Goal: Task Accomplishment & Management: Manage account settings

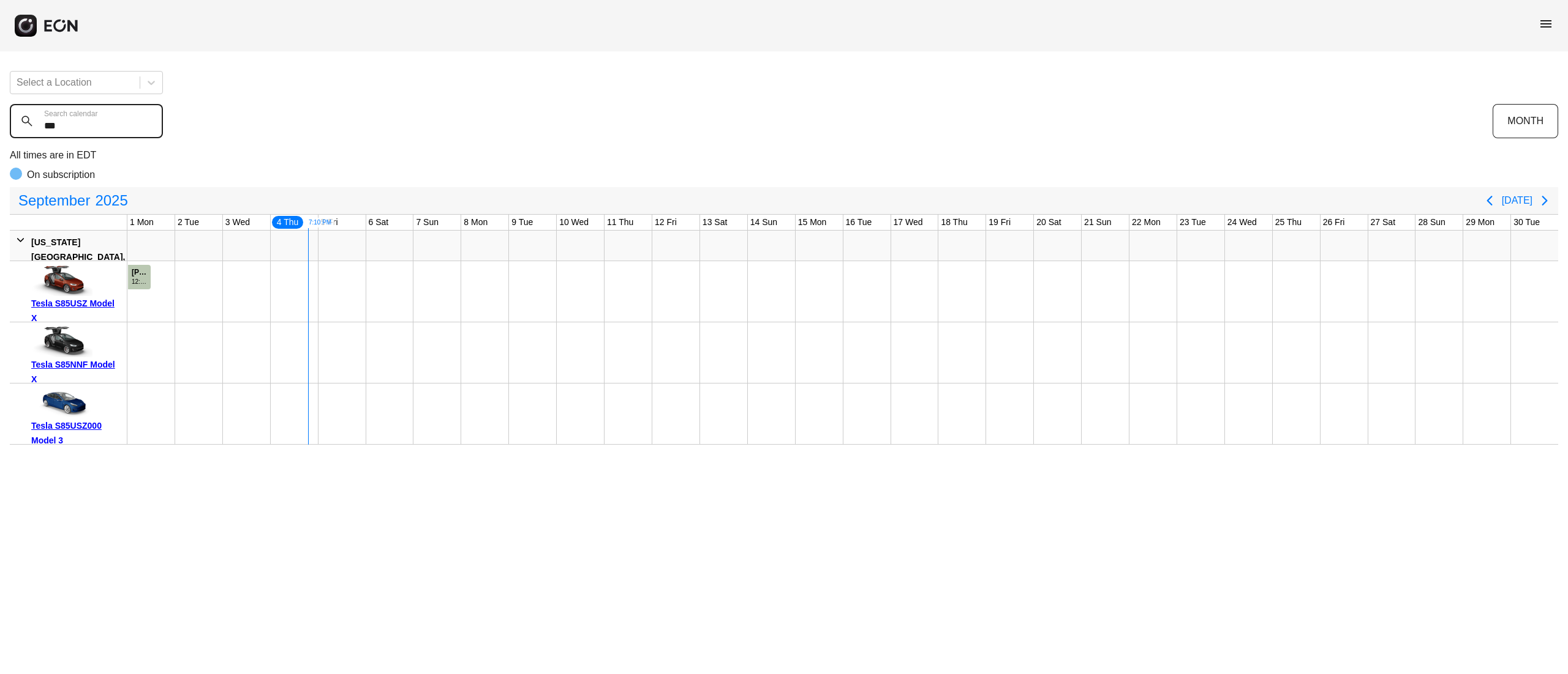
drag, startPoint x: 0, startPoint y: 0, endPoint x: 6, endPoint y: 127, distance: 127.1
click at [6, 127] on div "Select a Location *** Search calendar MONTH All times are in EDT On subscriptio…" at bounding box center [784, 253] width 1568 height 384
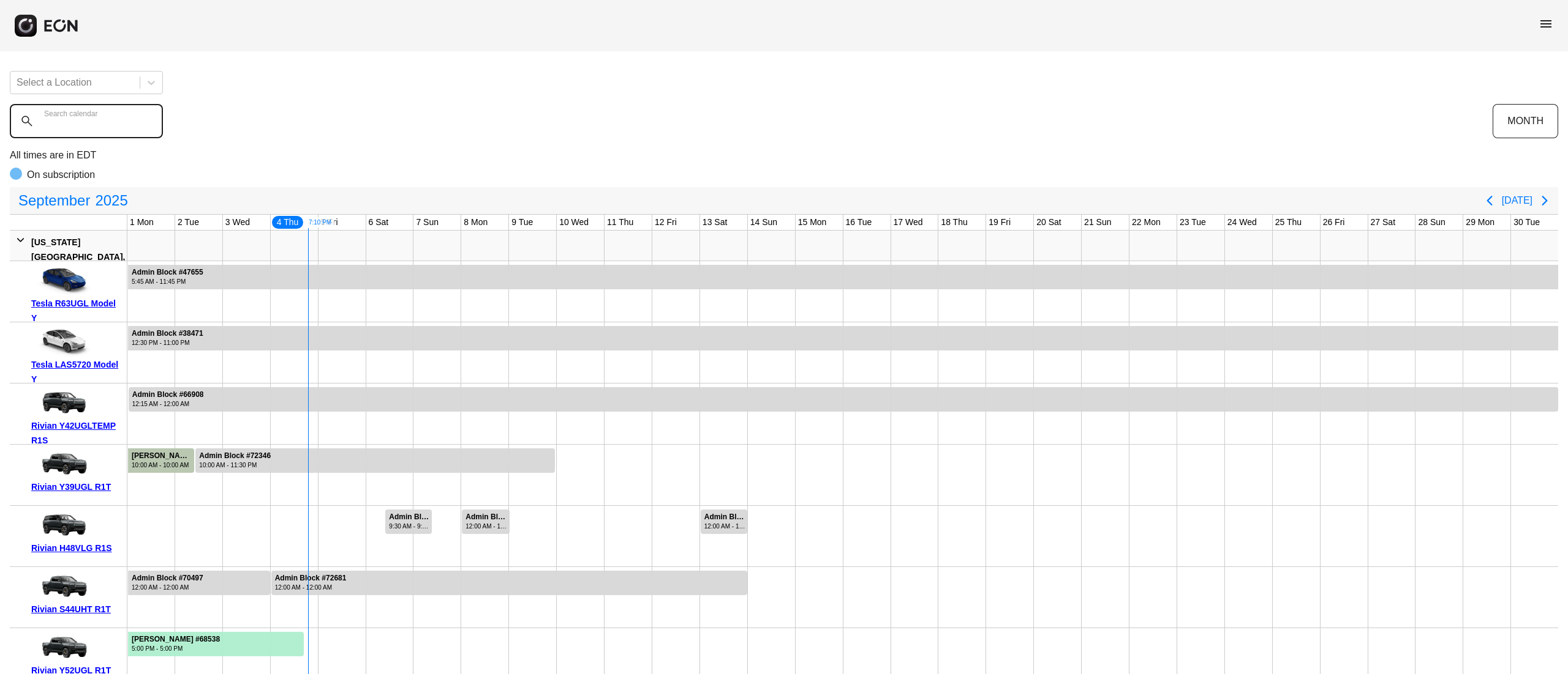
scroll to position [122, 0]
